Goal: Complete application form

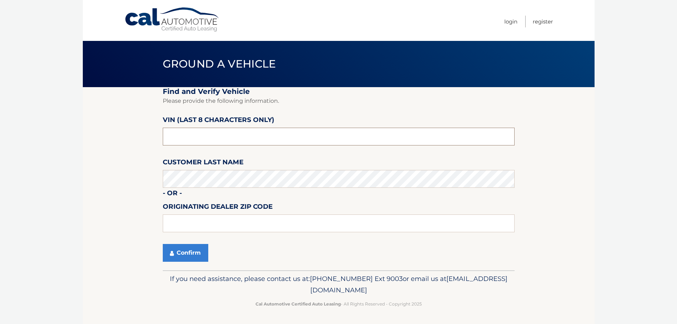
click at [238, 136] on input "text" at bounding box center [339, 137] width 352 height 18
type input "NM073898"
click at [190, 251] on button "Confirm" at bounding box center [185, 253] width 45 height 18
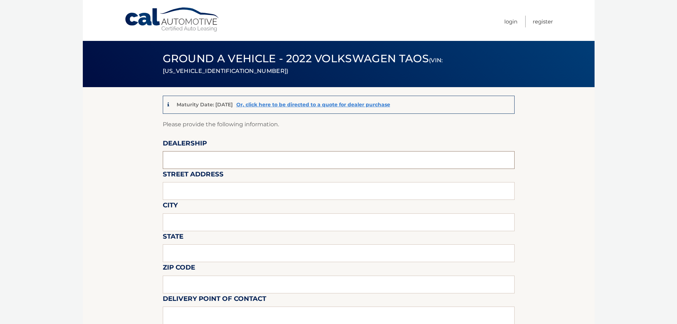
click at [237, 158] on input "text" at bounding box center [339, 160] width 352 height 18
type input "[PERSON_NAME] VOLVO CARS COCONUT CREEK"
type input "4350 NORTH STATE ROAD 7"
type input "COCONUT CREEK"
type input "FL"
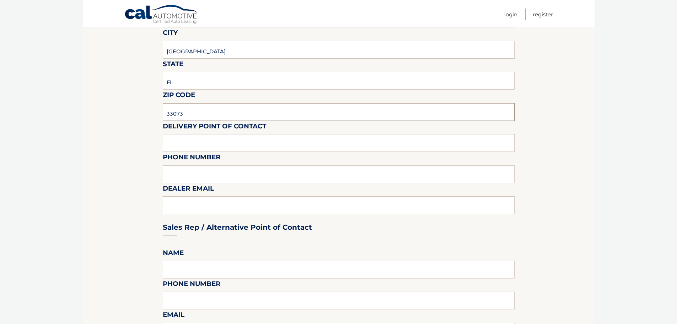
scroll to position [178, 0]
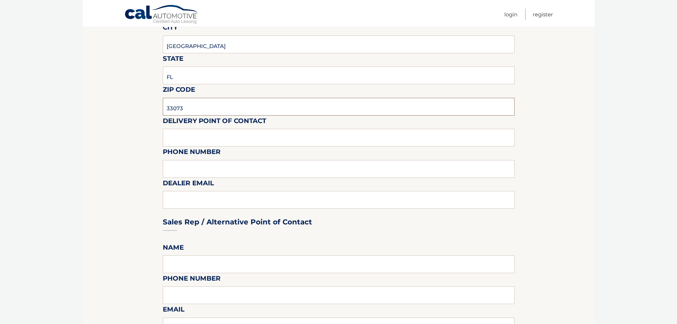
type input "33073"
click at [208, 136] on input "text" at bounding box center [339, 138] width 352 height 18
type input "VOLVO SALES FRONT DESK"
type input "9545903760"
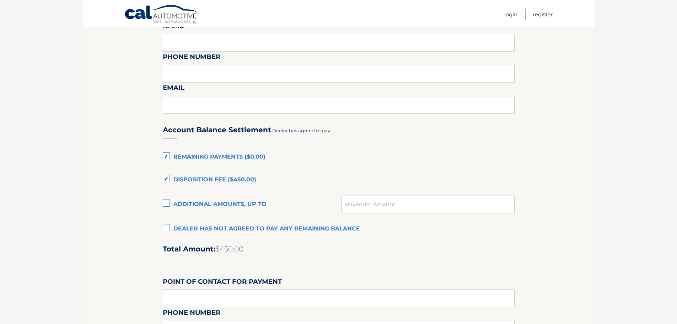
scroll to position [498, 0]
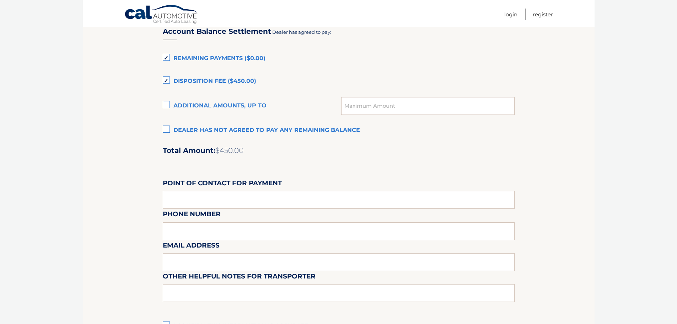
type input "KATIEM@GUNTHERCREEK.NET"
click at [167, 81] on label "Disposition Fee ($450.00)" at bounding box center [339, 81] width 352 height 14
click at [0, 0] on input "Disposition Fee ($450.00)" at bounding box center [0, 0] width 0 height 0
click at [167, 59] on label "Remaining Payments ($0.00)" at bounding box center [339, 59] width 352 height 14
click at [0, 0] on input "Remaining Payments ($0.00)" at bounding box center [0, 0] width 0 height 0
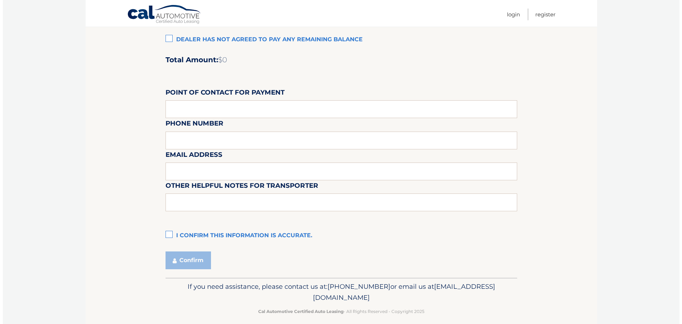
scroll to position [596, 0]
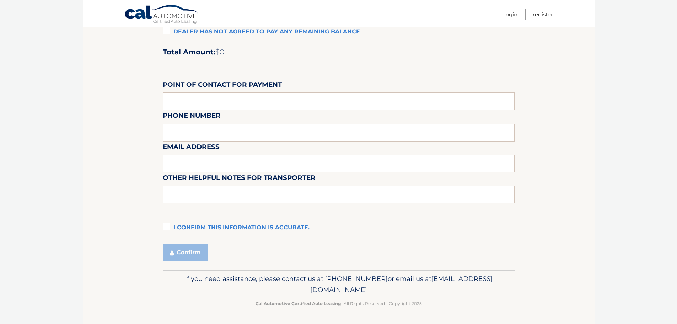
click at [168, 225] on label "I confirm this information is accurate." at bounding box center [339, 228] width 352 height 14
click at [0, 0] on input "I confirm this information is accurate." at bounding box center [0, 0] width 0 height 0
click at [183, 252] on button "Confirm" at bounding box center [185, 252] width 45 height 18
